Goal: Information Seeking & Learning: Learn about a topic

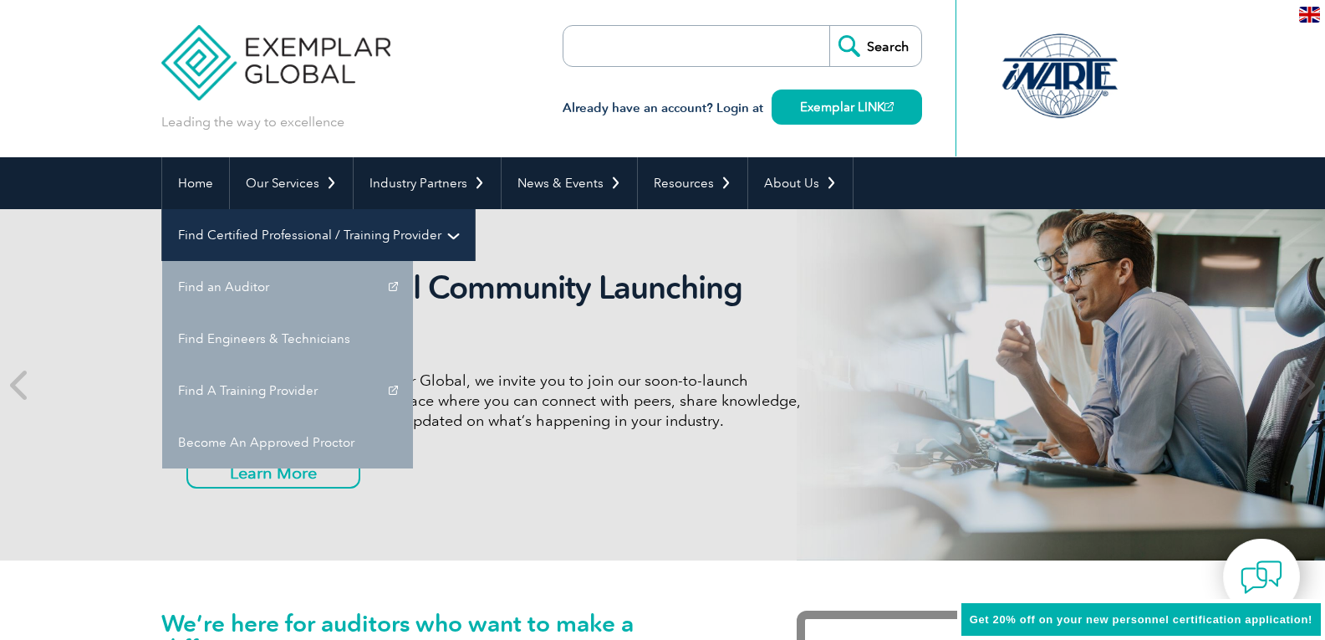
click at [475, 209] on link "Find Certified Professional / Training Provider" at bounding box center [318, 235] width 313 height 52
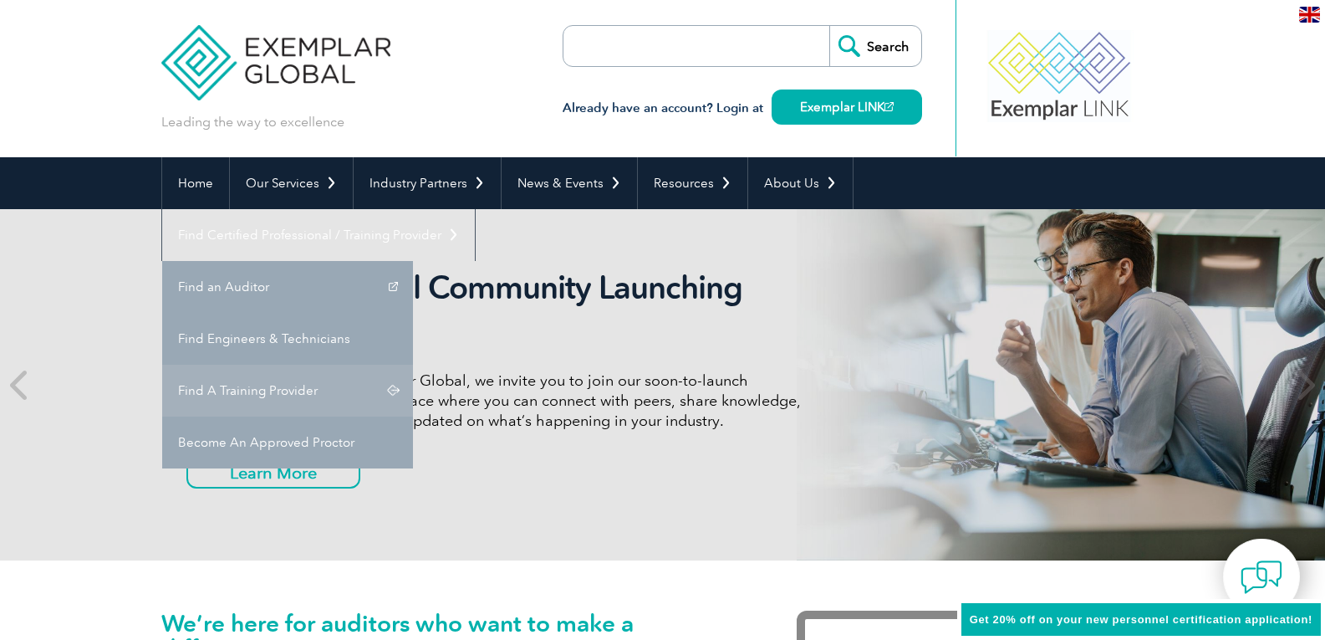
click at [413, 364] on link "Find A Training Provider" at bounding box center [287, 390] width 251 height 52
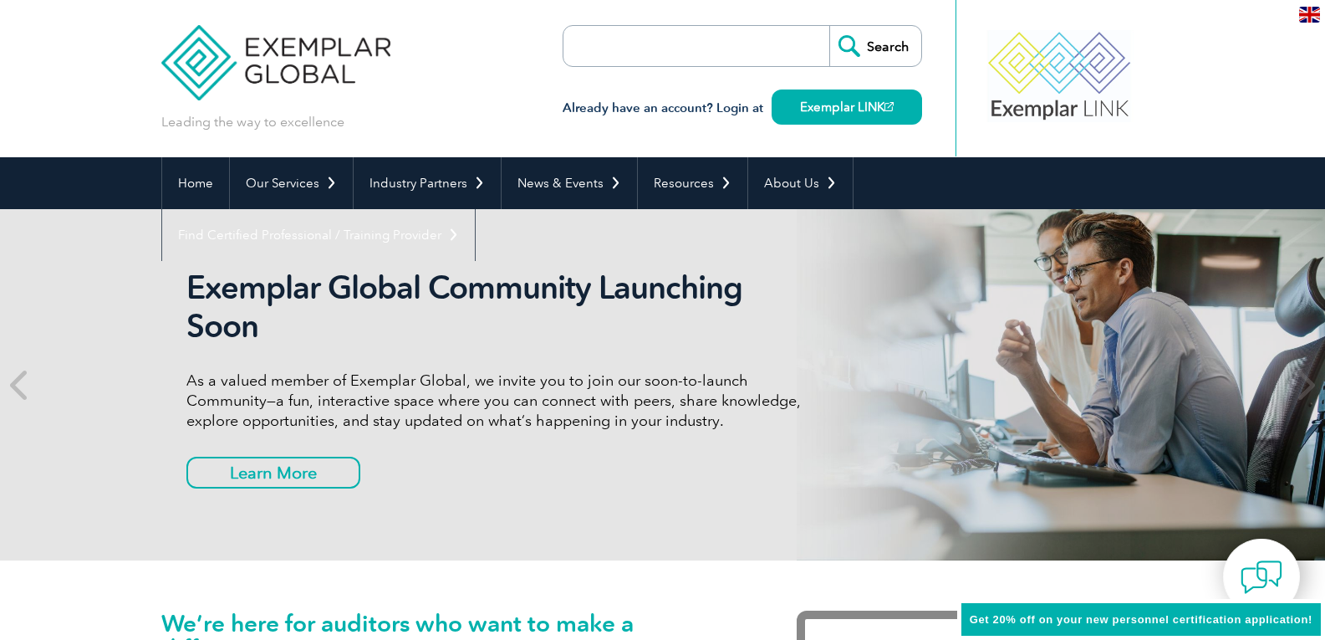
scroll to position [64, 0]
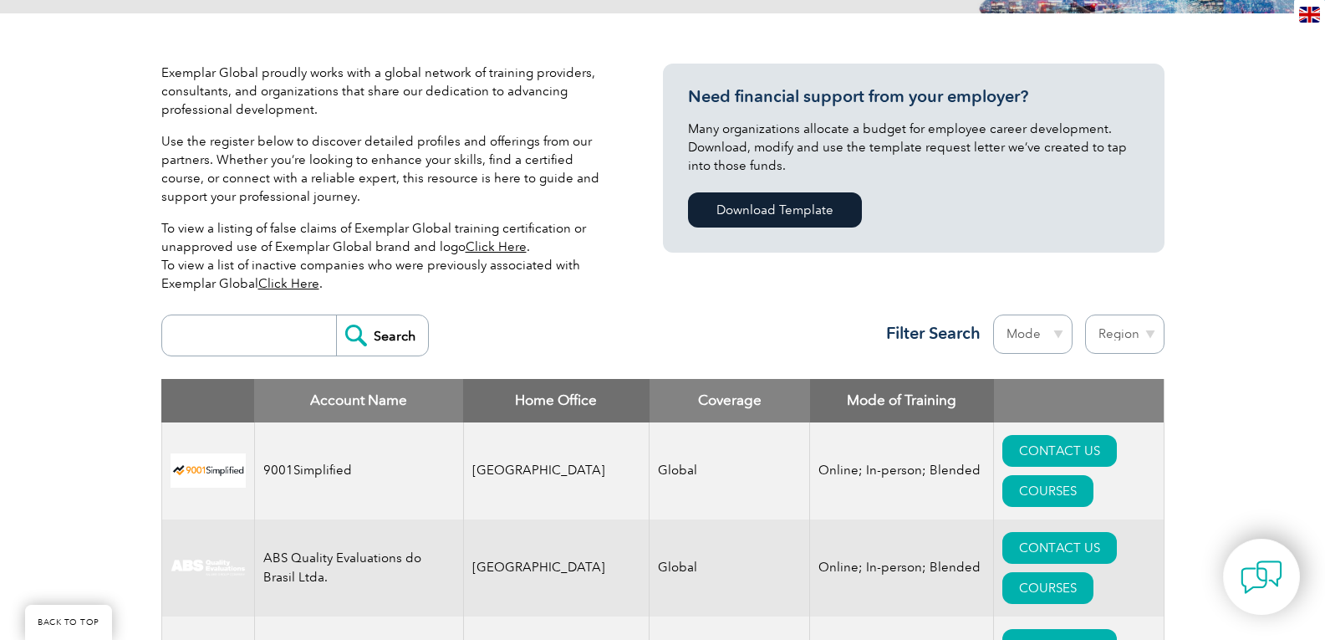
scroll to position [502, 0]
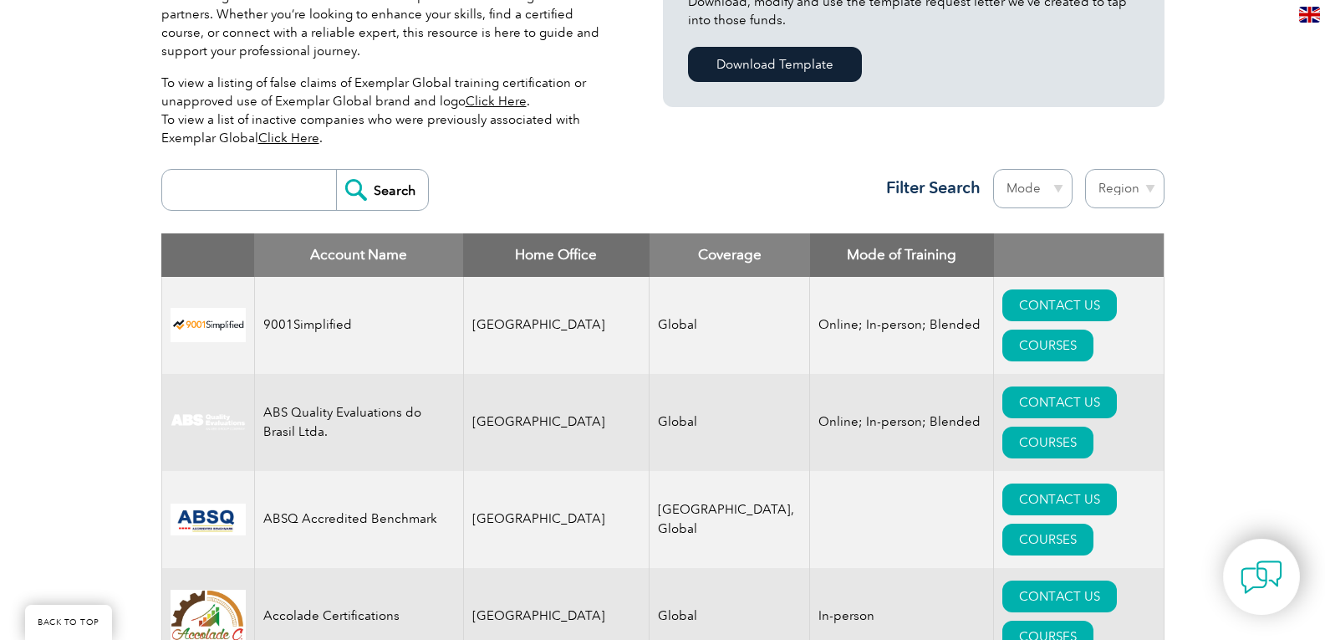
click at [232, 186] on input "search" at bounding box center [254, 190] width 166 height 40
type input "LMS"
click at [369, 187] on input "Search" at bounding box center [382, 190] width 92 height 40
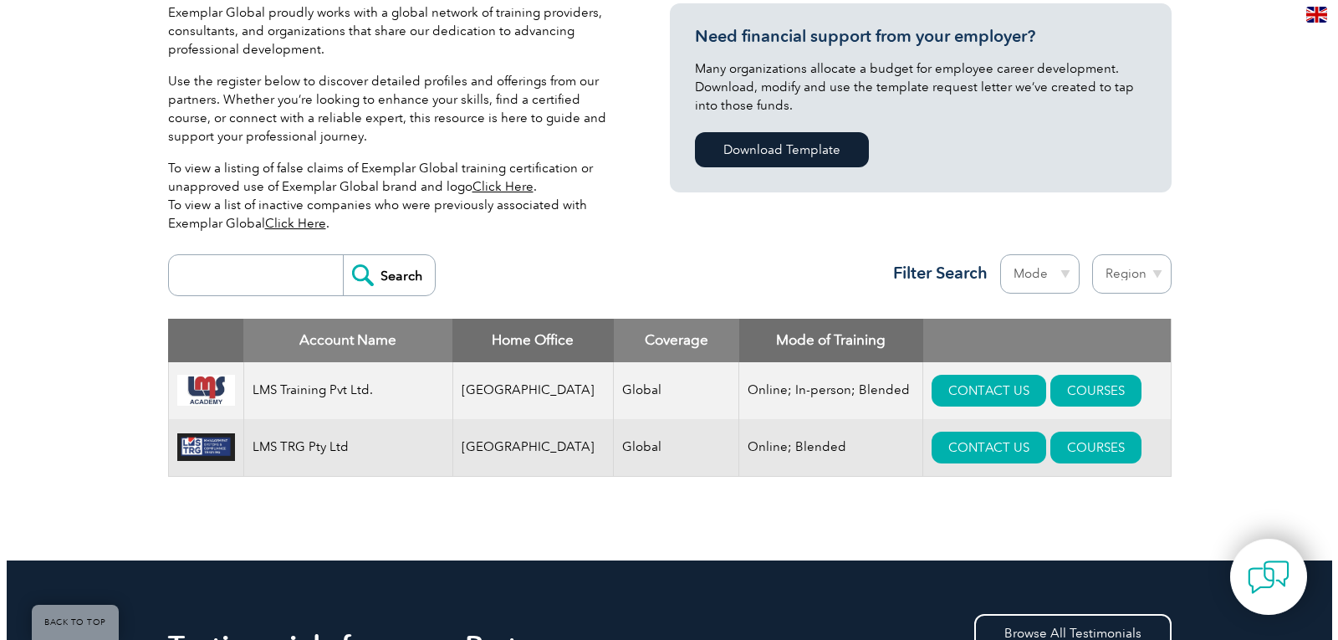
scroll to position [418, 0]
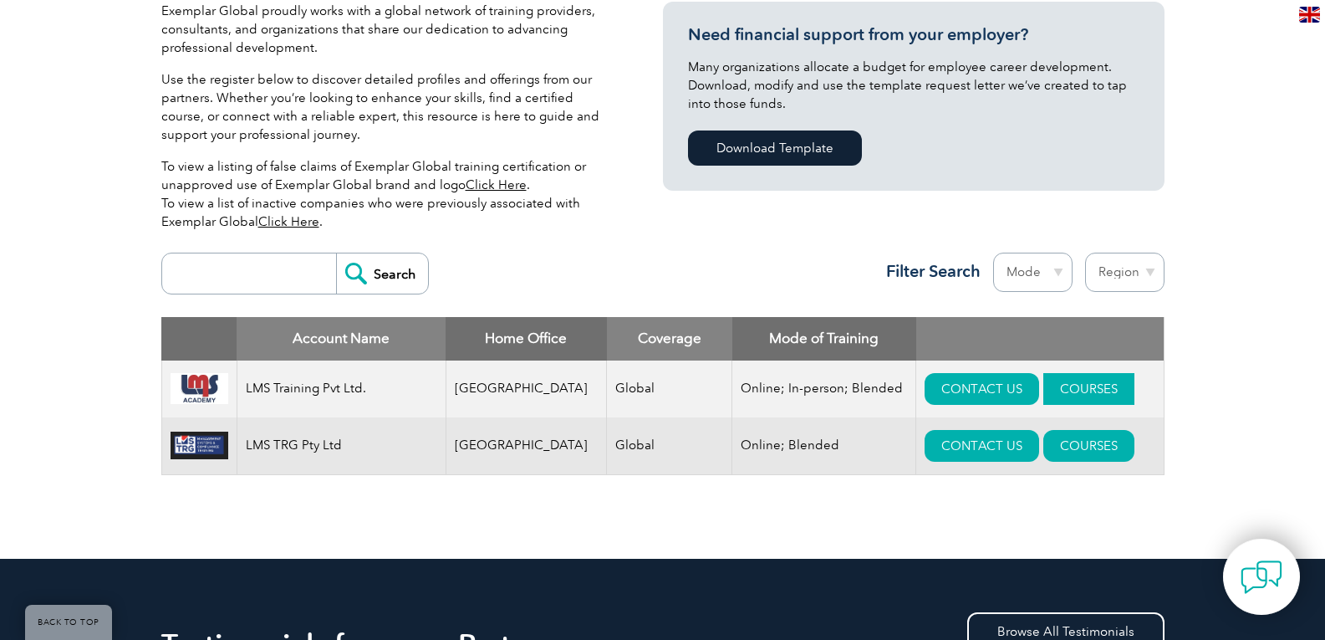
click at [1043, 384] on link "COURSES" at bounding box center [1088, 389] width 91 height 32
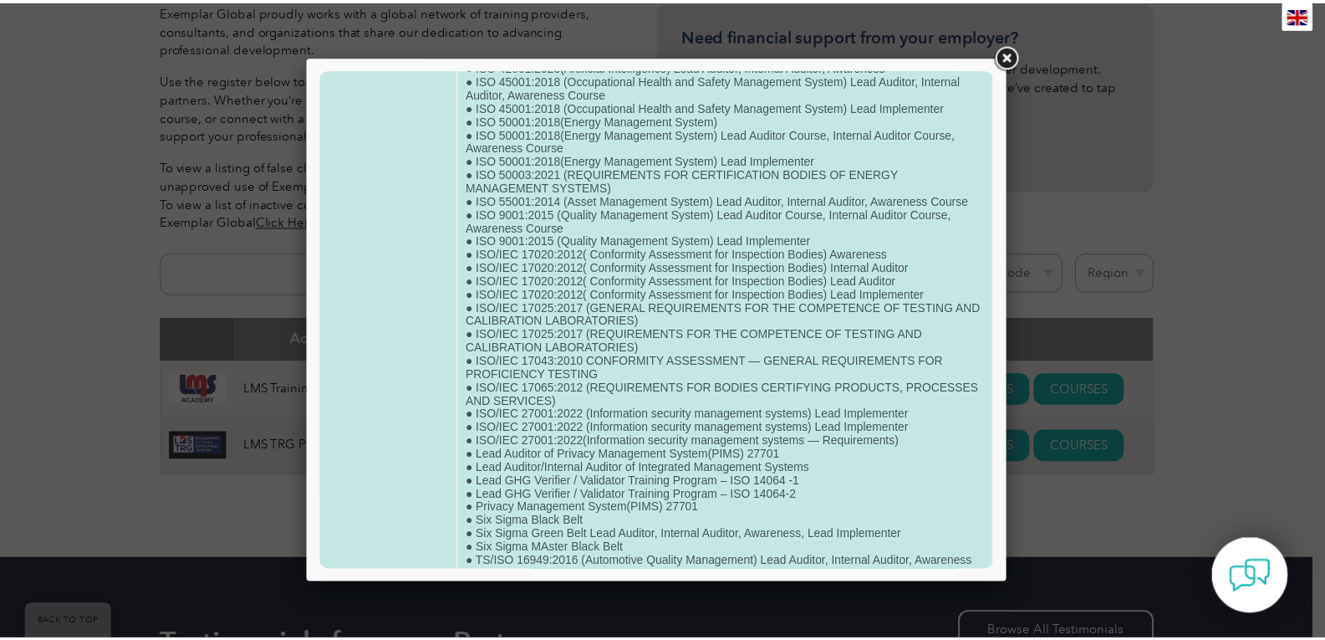
scroll to position [823, 0]
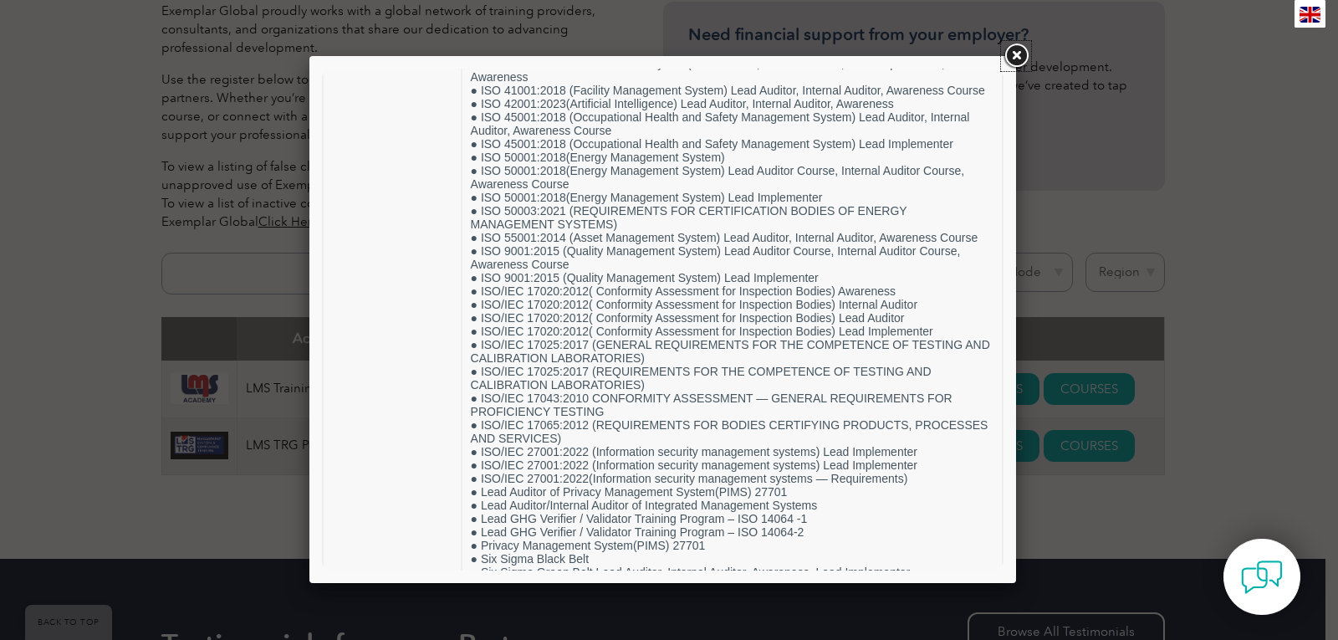
drag, startPoint x: 1022, startPoint y: 57, endPoint x: 1042, endPoint y: 64, distance: 22.2
click at [1022, 57] on link at bounding box center [1016, 56] width 30 height 30
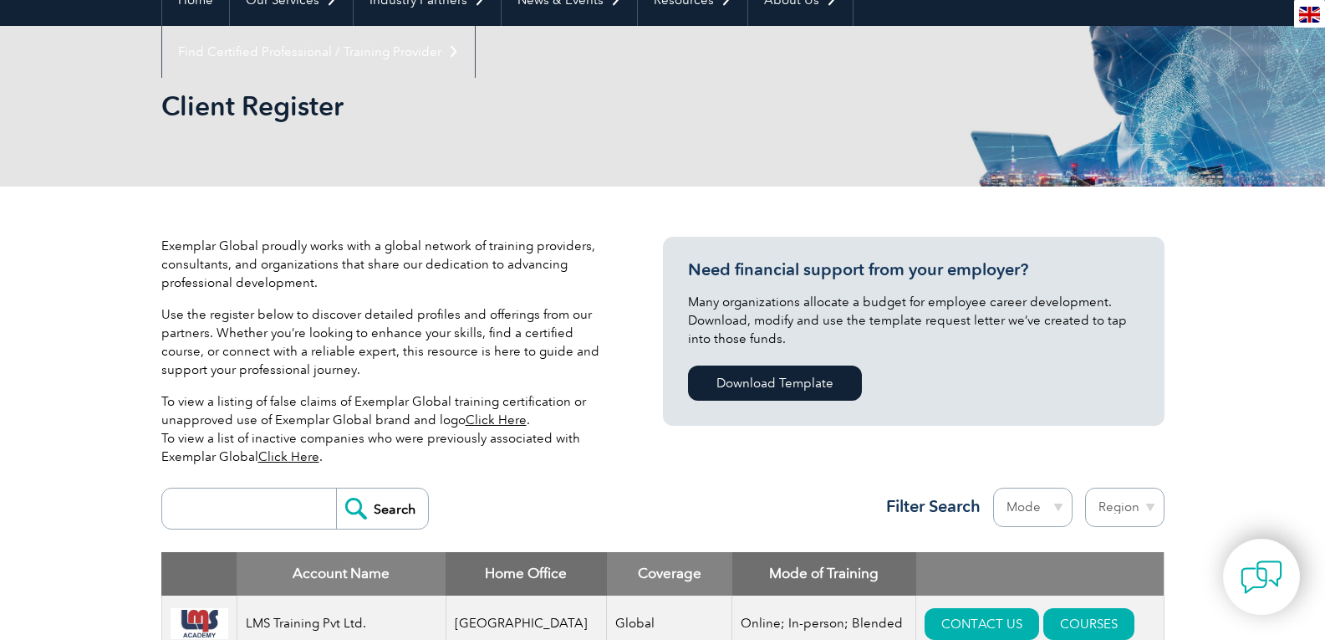
scroll to position [0, 0]
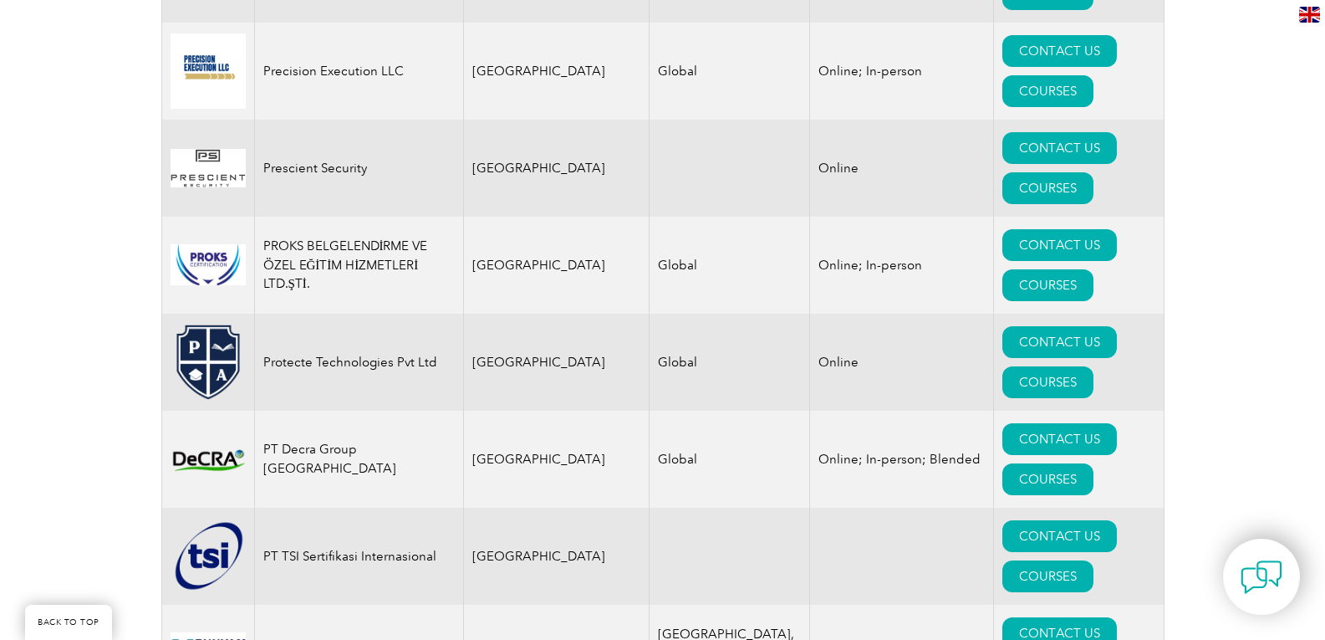
scroll to position [20256, 0]
